Goal: Transaction & Acquisition: Purchase product/service

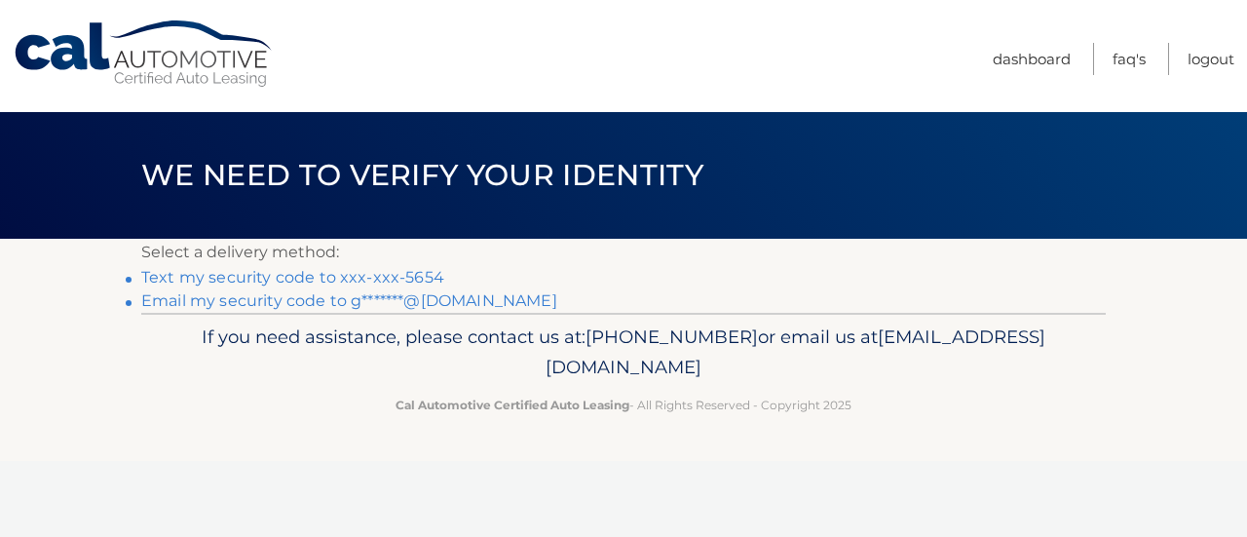
click at [387, 262] on p "Select a delivery method:" at bounding box center [623, 252] width 964 height 27
click at [328, 278] on link "Text my security code to xxx-xxx-5654" at bounding box center [292, 277] width 303 height 19
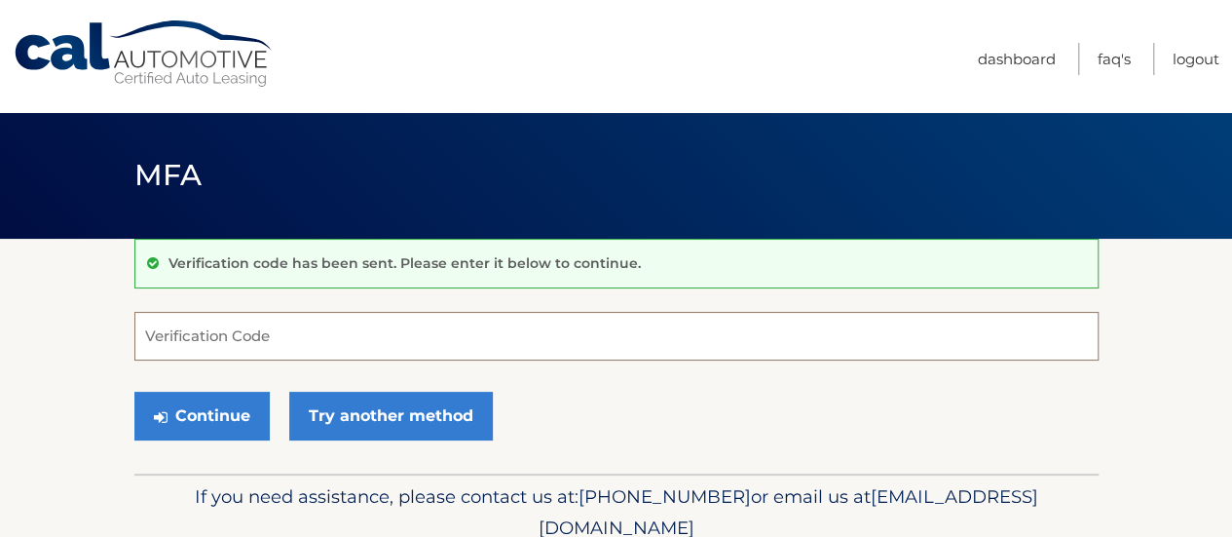
click at [327, 341] on input "Verification Code" at bounding box center [616, 336] width 964 height 49
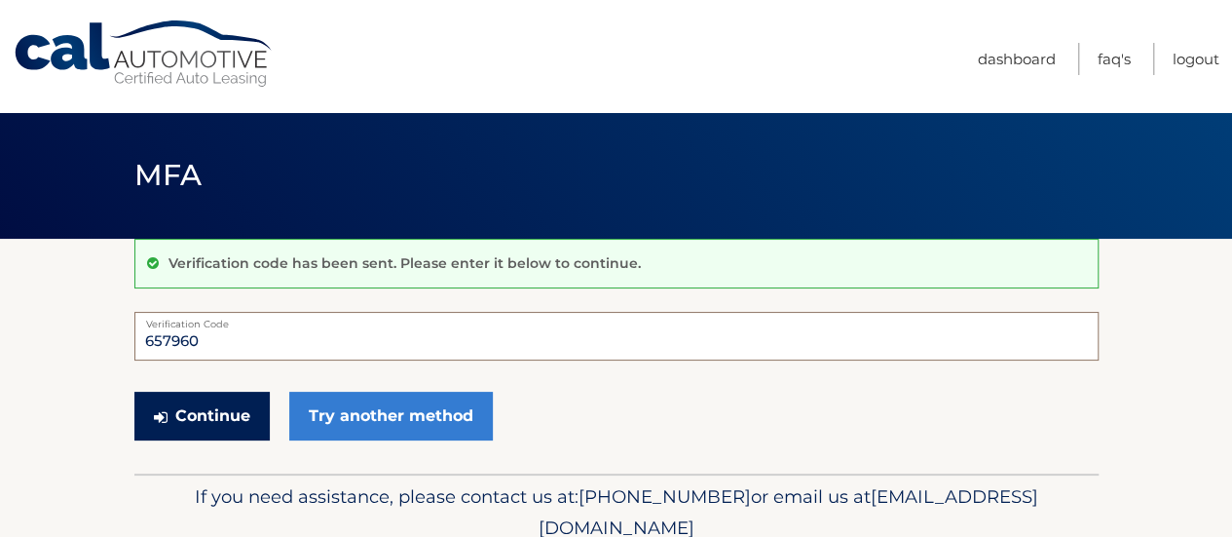
type input "657960"
click at [218, 421] on button "Continue" at bounding box center [201, 416] width 135 height 49
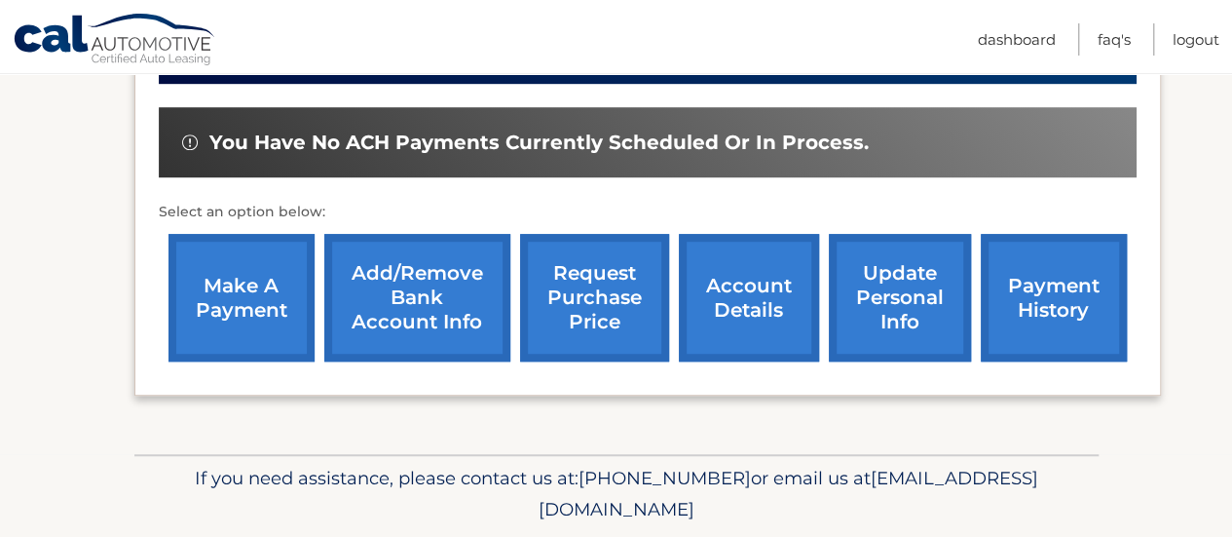
scroll to position [580, 0]
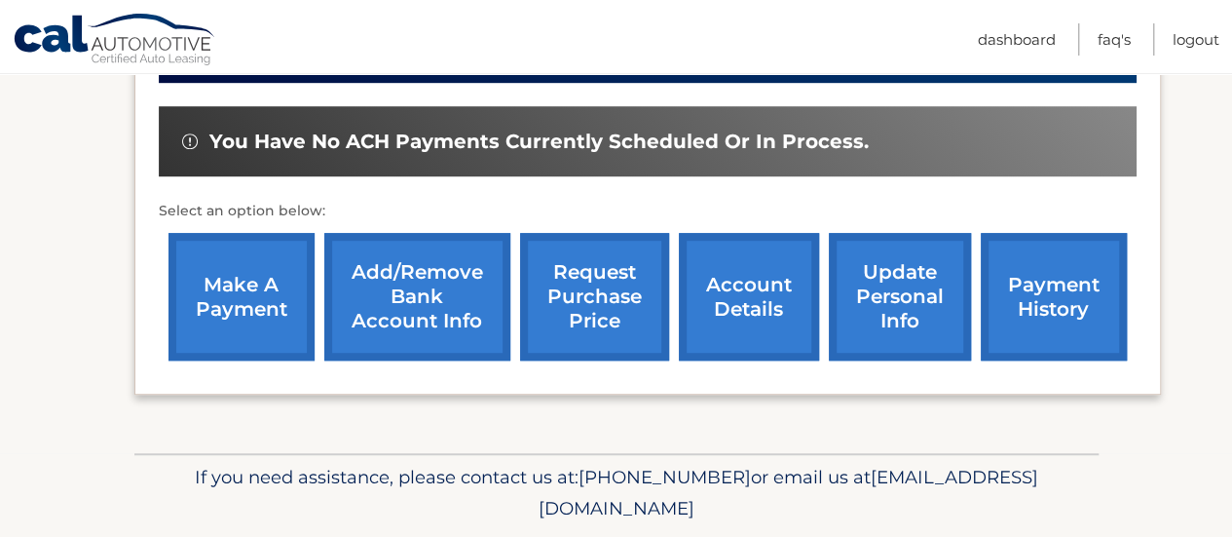
click at [250, 281] on link "make a payment" at bounding box center [242, 297] width 146 height 128
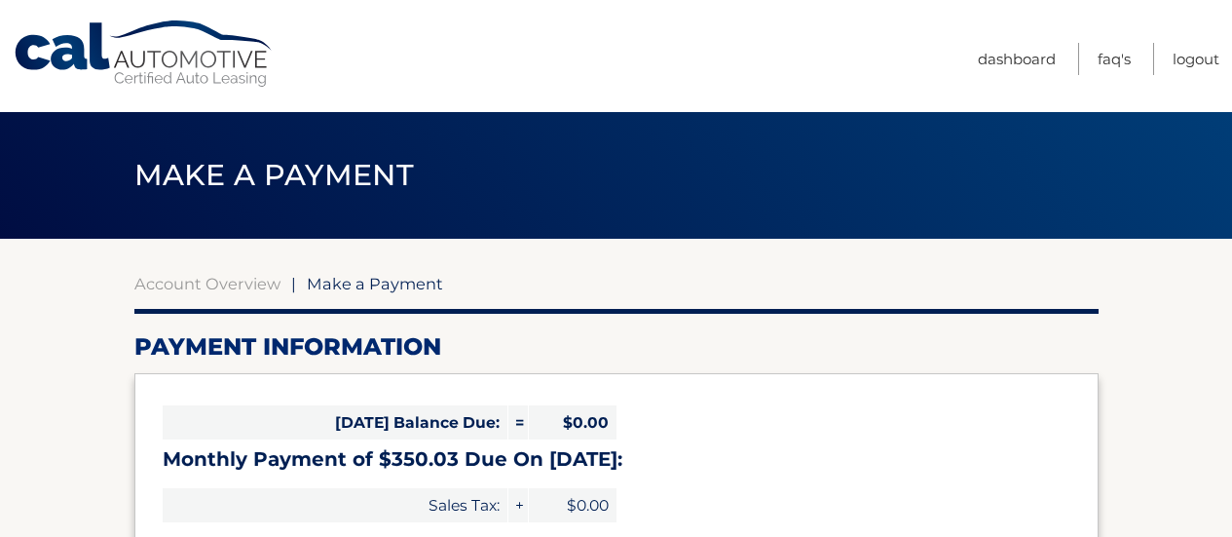
select select "MzM3ZjlkMjItZmY5NC00ODc0LTgxNzQtYmNjZWQxMDFkYzI2"
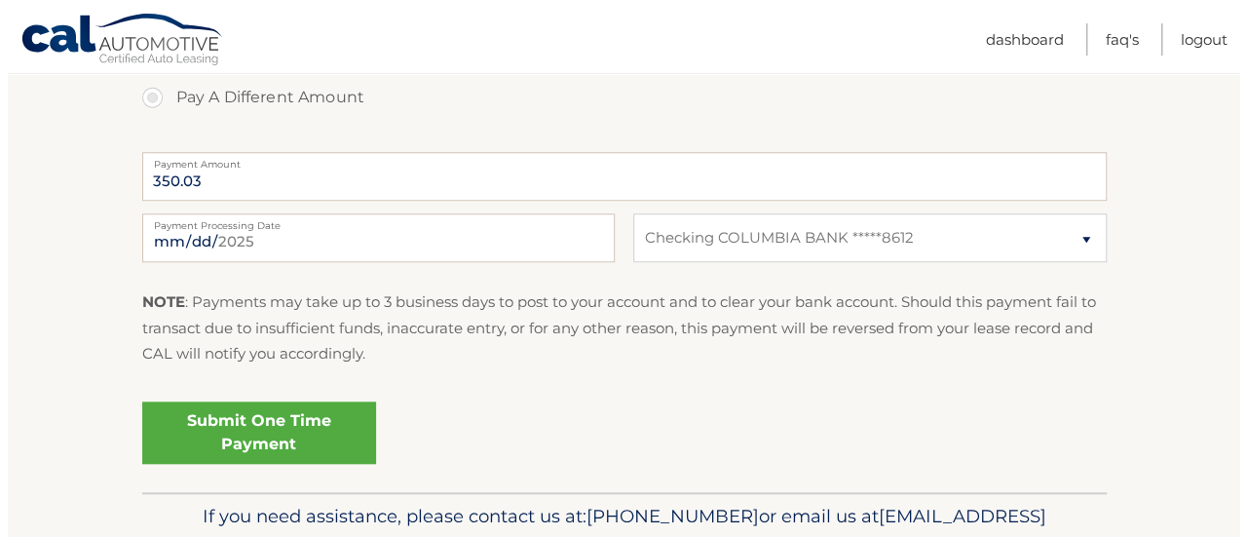
scroll to position [753, 0]
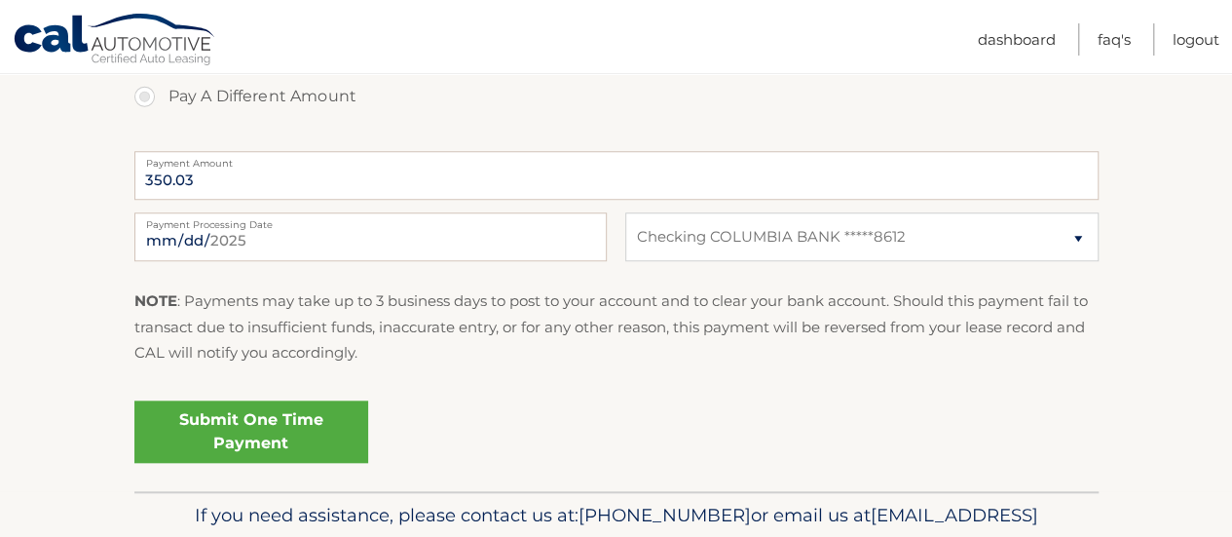
click at [259, 427] on link "Submit One Time Payment" at bounding box center [251, 431] width 234 height 62
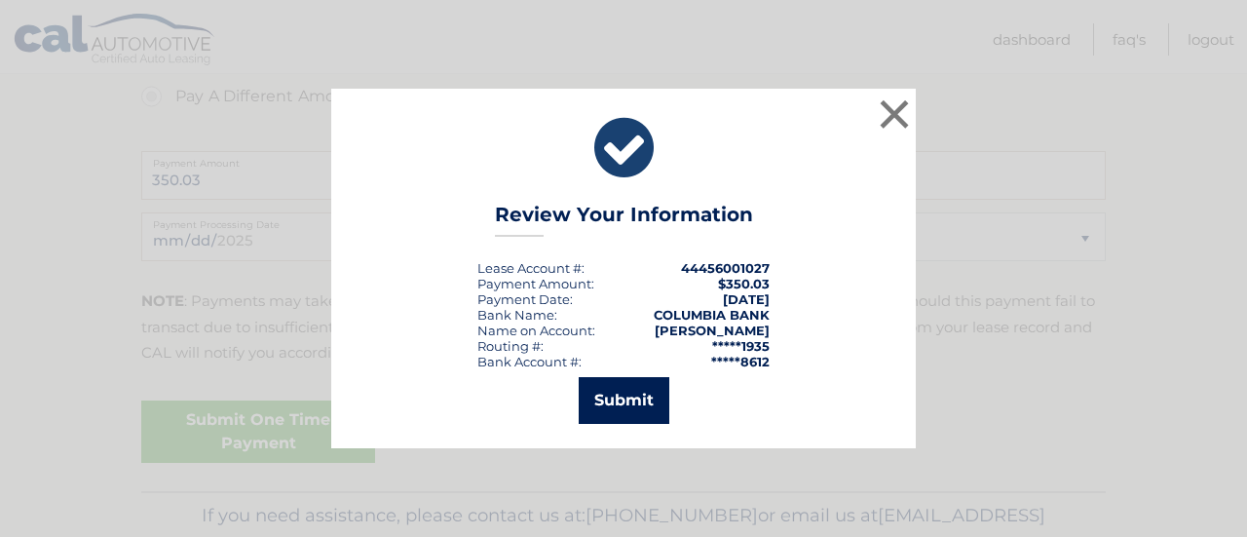
click at [645, 394] on button "Submit" at bounding box center [624, 400] width 91 height 47
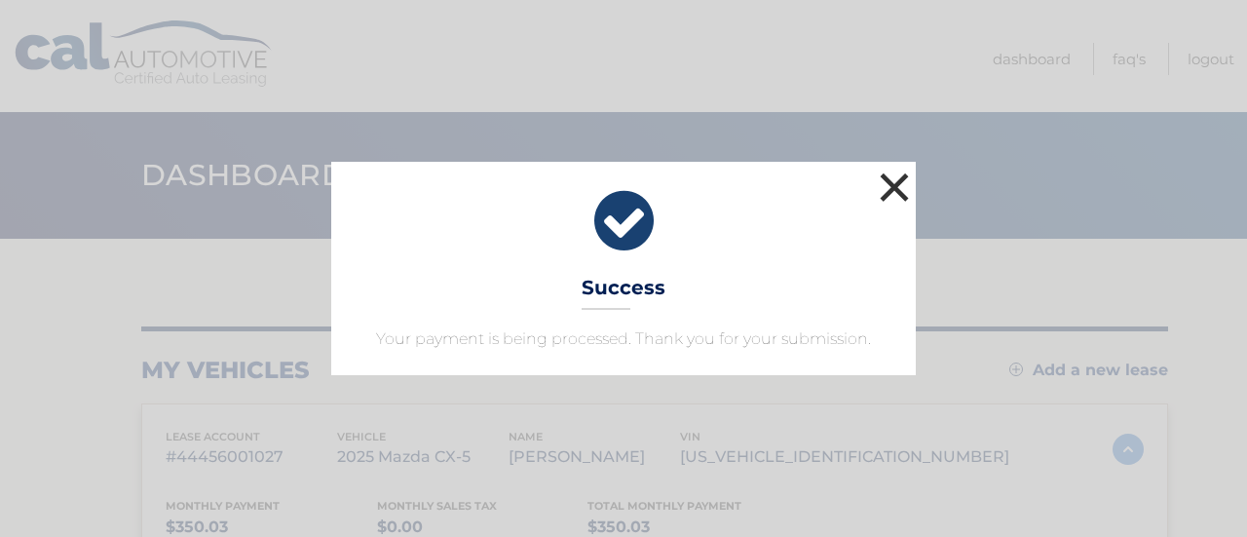
click at [898, 185] on button "×" at bounding box center [894, 187] width 39 height 39
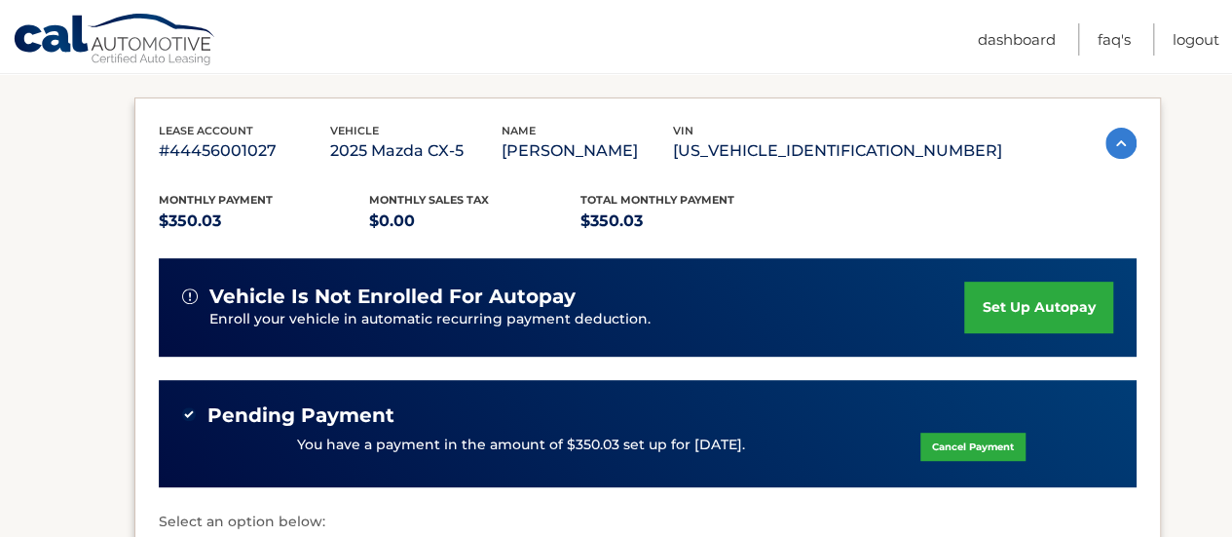
scroll to position [304, 0]
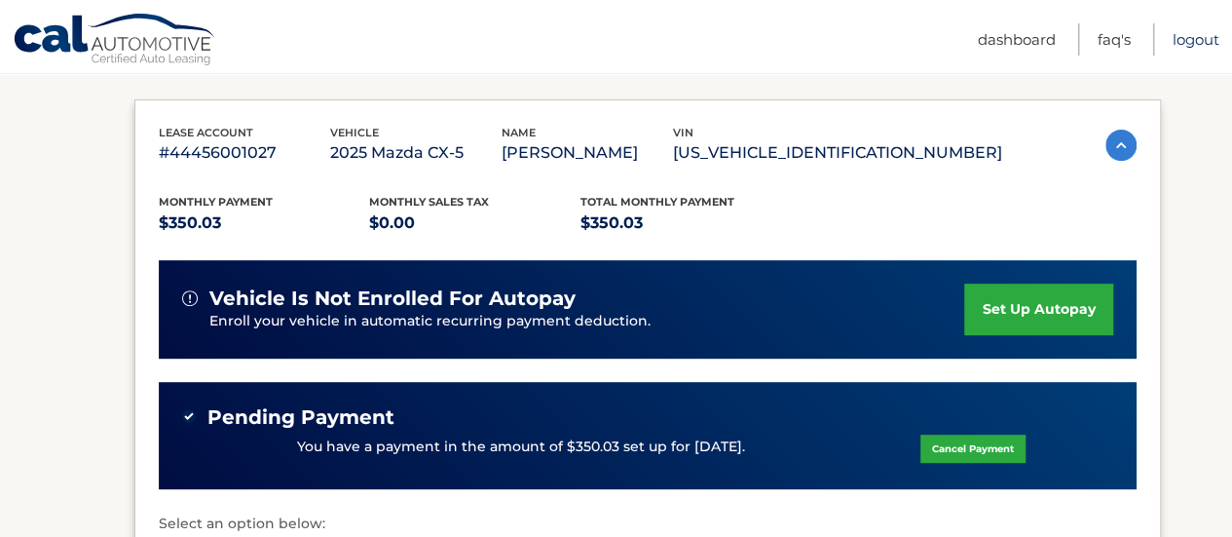
click at [1198, 34] on link "Logout" at bounding box center [1196, 39] width 47 height 32
